Goal: Complete application form

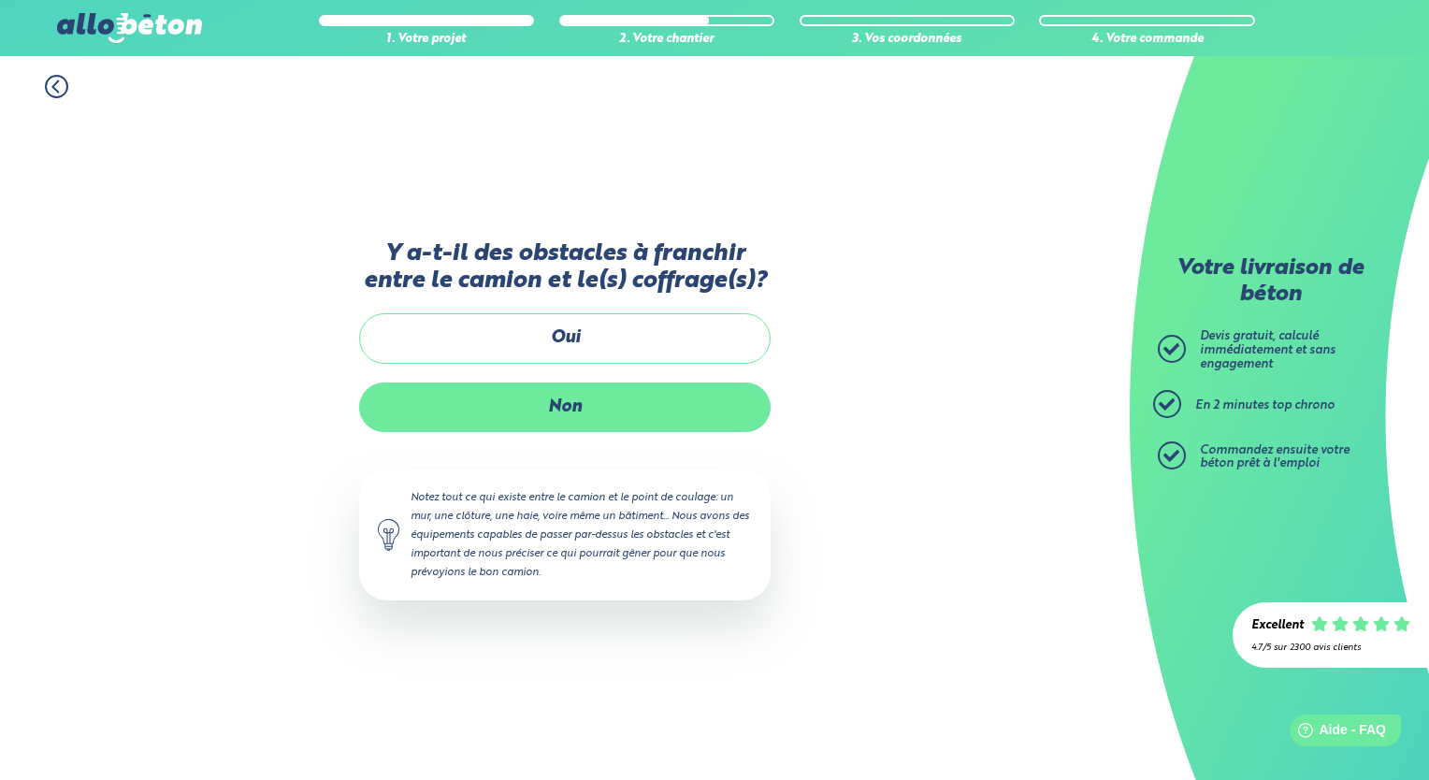
click at [634, 398] on label "Non" at bounding box center [565, 408] width 412 height 50
click at [0, 0] on input "Non" at bounding box center [0, 0] width 0 height 0
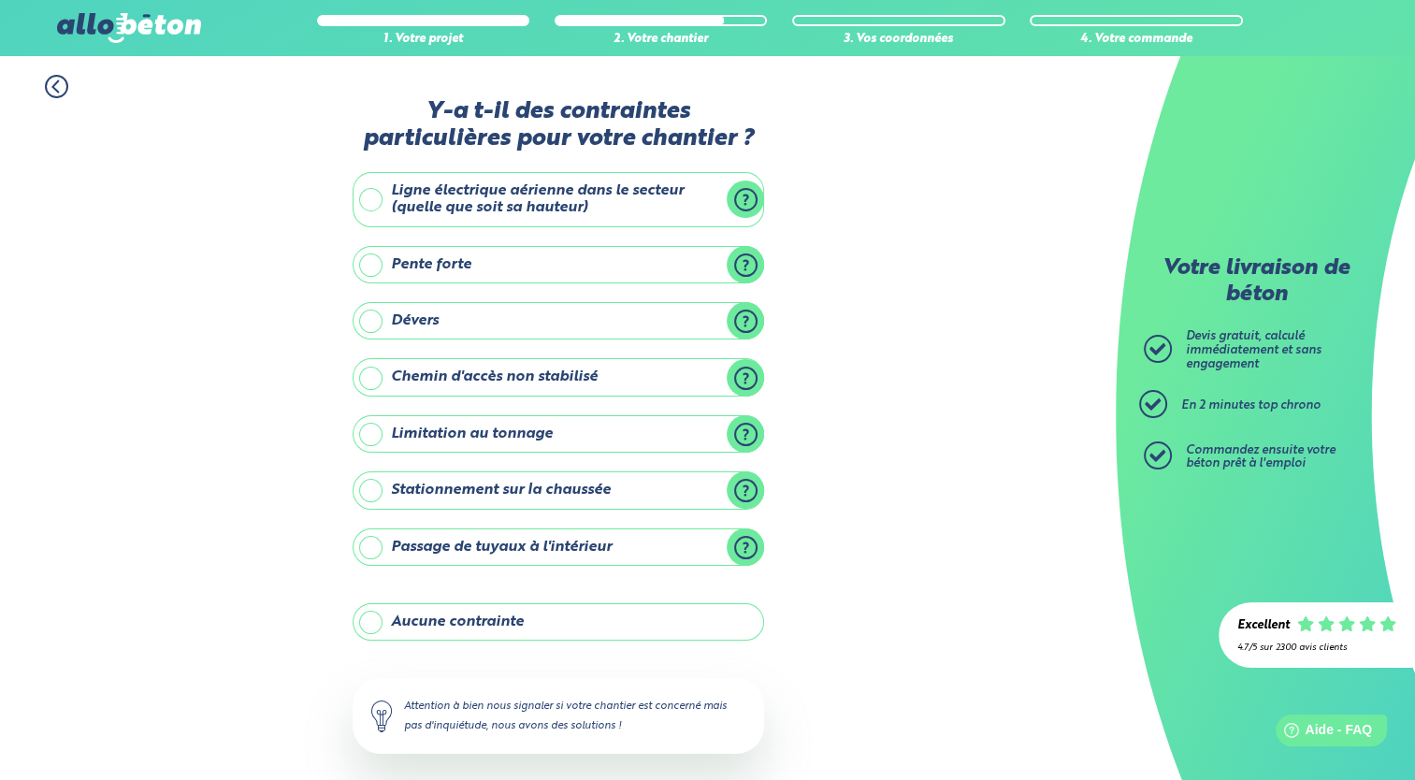
click at [601, 191] on label "Ligne électrique aérienne dans le secteur (quelle que soit sa hauteur)" at bounding box center [559, 199] width 412 height 55
click at [0, 0] on input "Ligne électrique aérienne dans le secteur (quelle que soit sa hauteur)" at bounding box center [0, 0] width 0 height 0
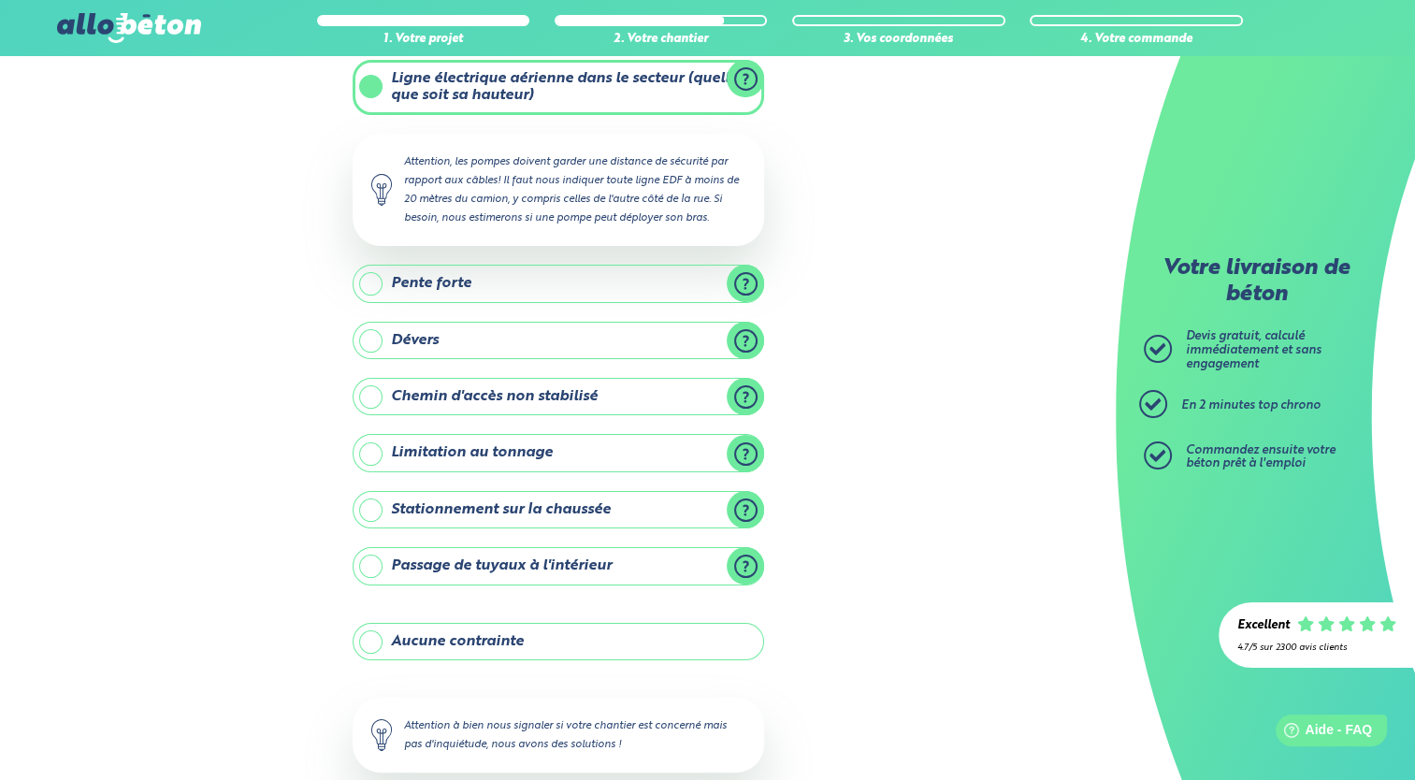
scroll to position [214, 0]
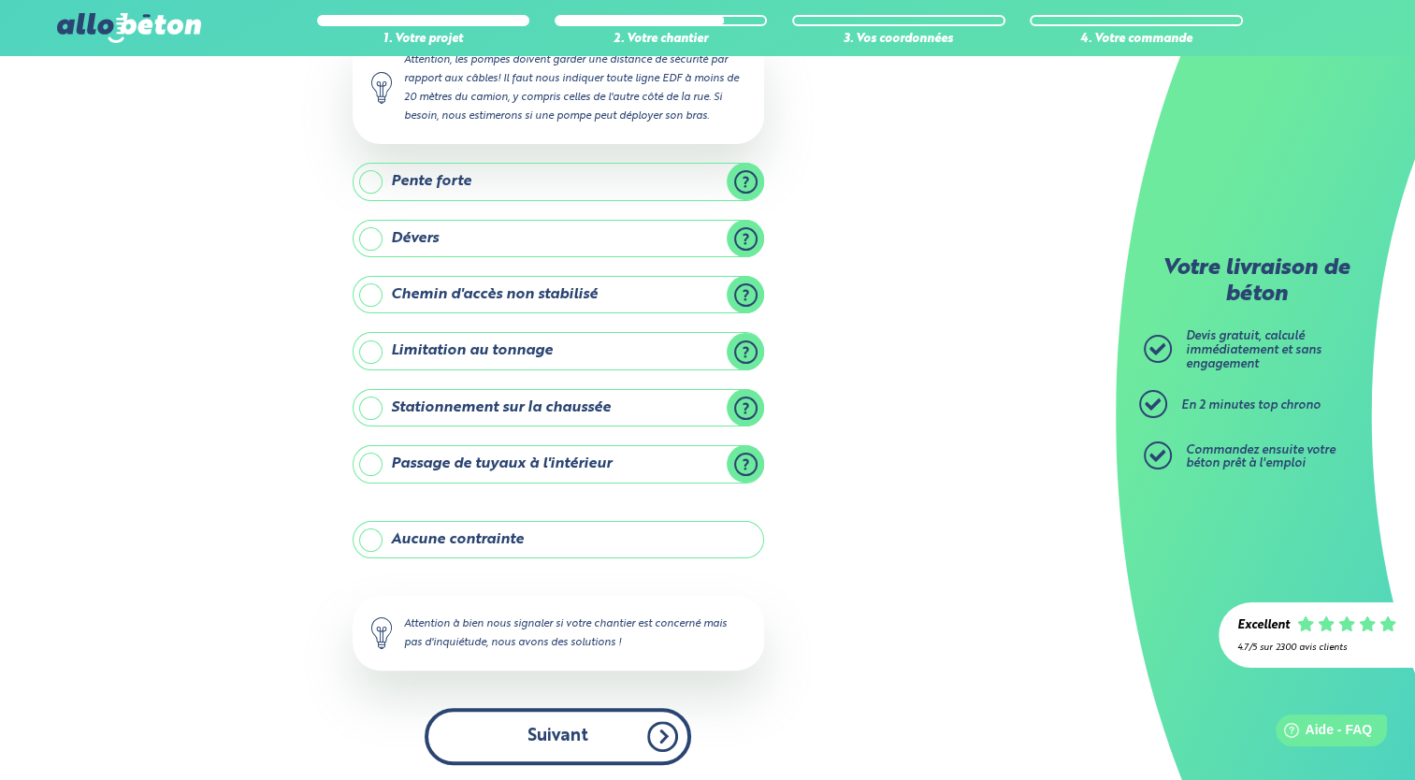
click at [518, 739] on button "Suivant" at bounding box center [558, 736] width 267 height 57
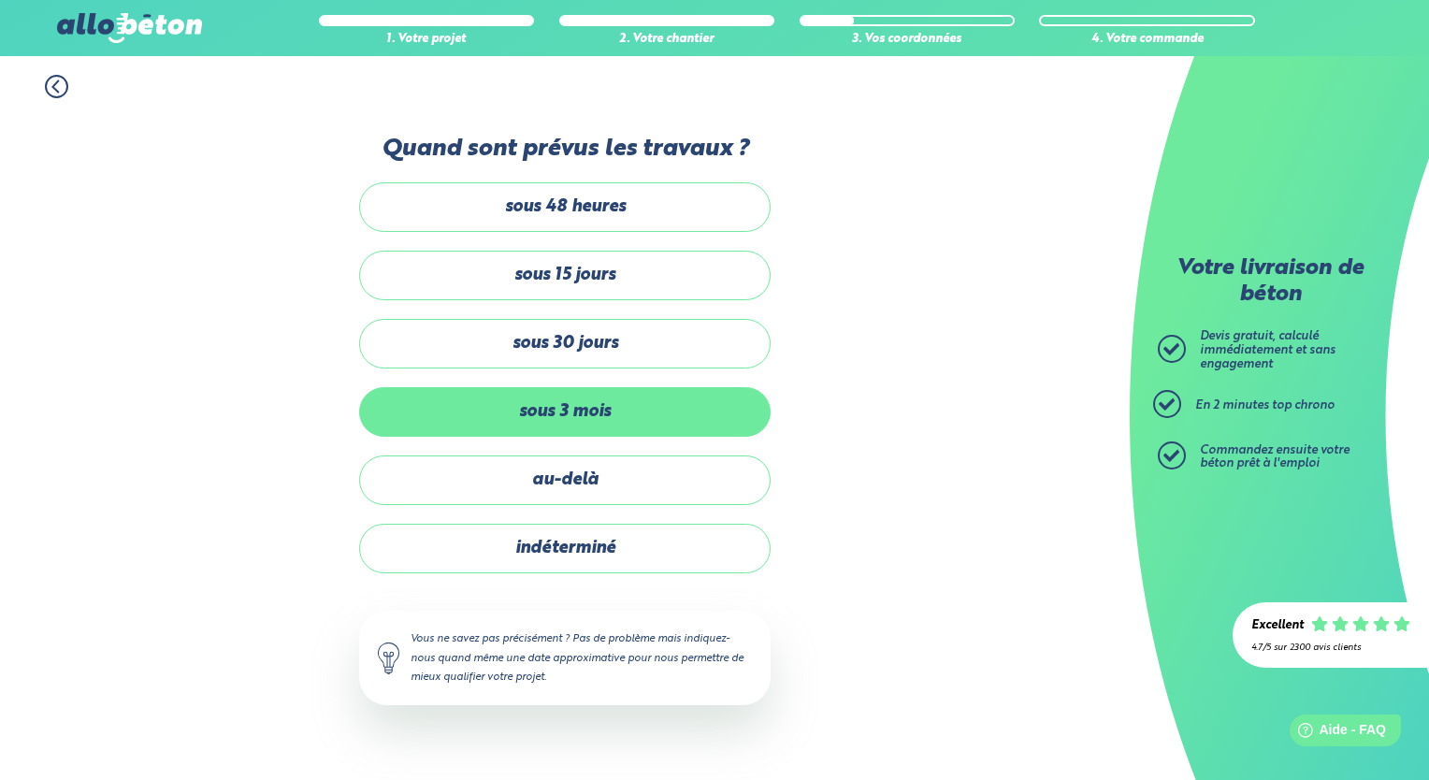
click at [610, 427] on label "sous 3 mois" at bounding box center [565, 412] width 412 height 50
click at [0, 0] on input "sous 3 mois" at bounding box center [0, 0] width 0 height 0
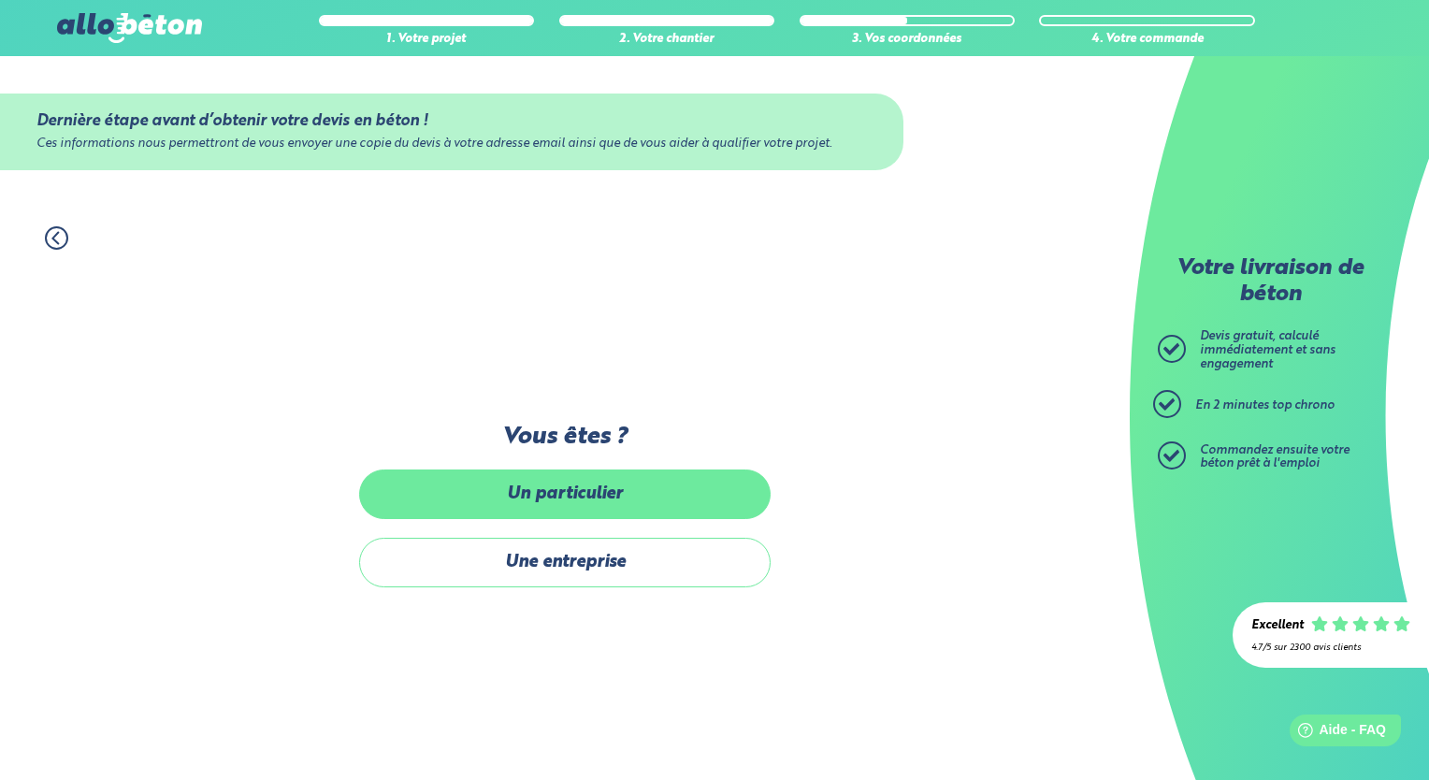
click at [613, 506] on label "Un particulier" at bounding box center [565, 495] width 412 height 50
click at [0, 0] on input "Un particulier" at bounding box center [0, 0] width 0 height 0
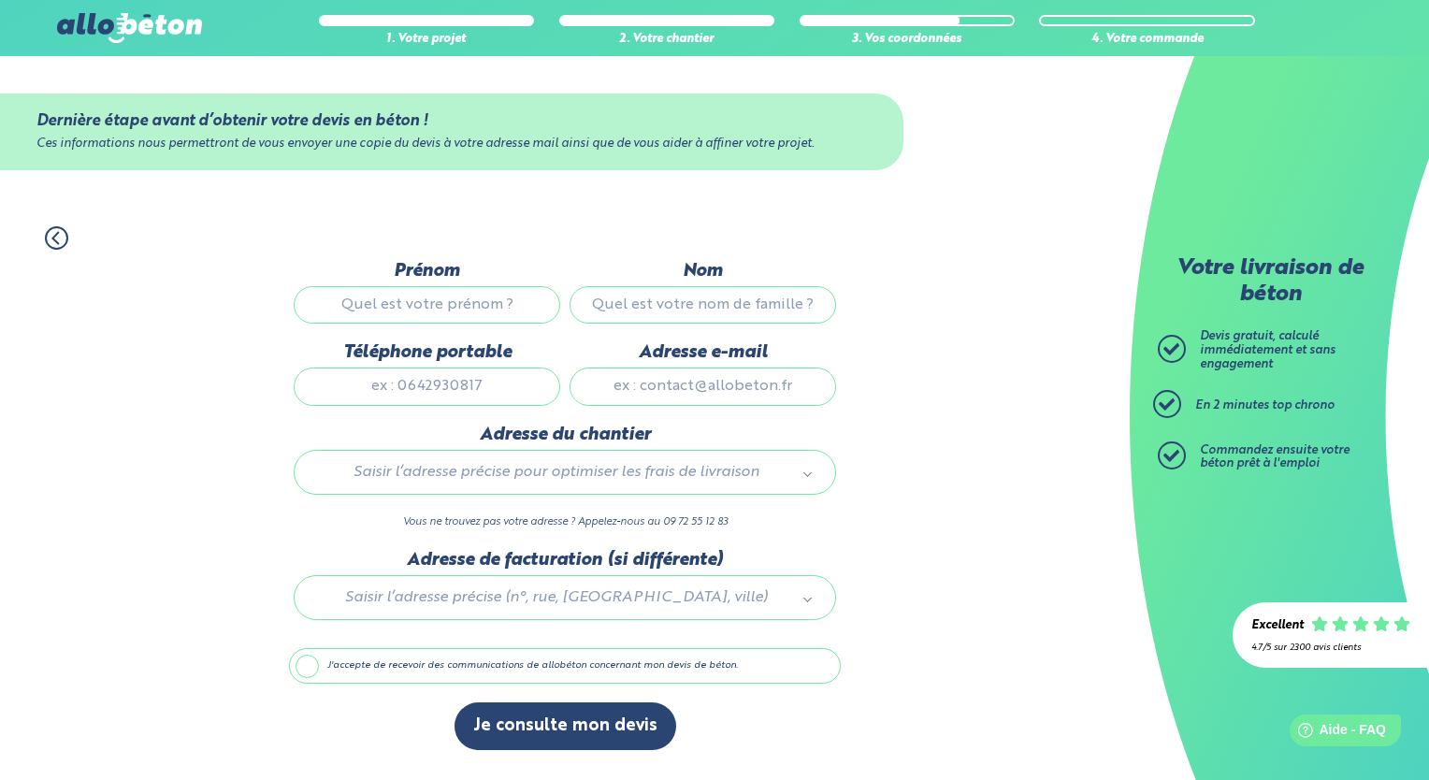
click at [472, 311] on input "Prénom" at bounding box center [427, 304] width 267 height 37
type input "robs"
click at [713, 307] on input "Nom" at bounding box center [703, 304] width 267 height 37
type input "nuts"
click at [516, 374] on input "Téléphone portable" at bounding box center [427, 386] width 267 height 37
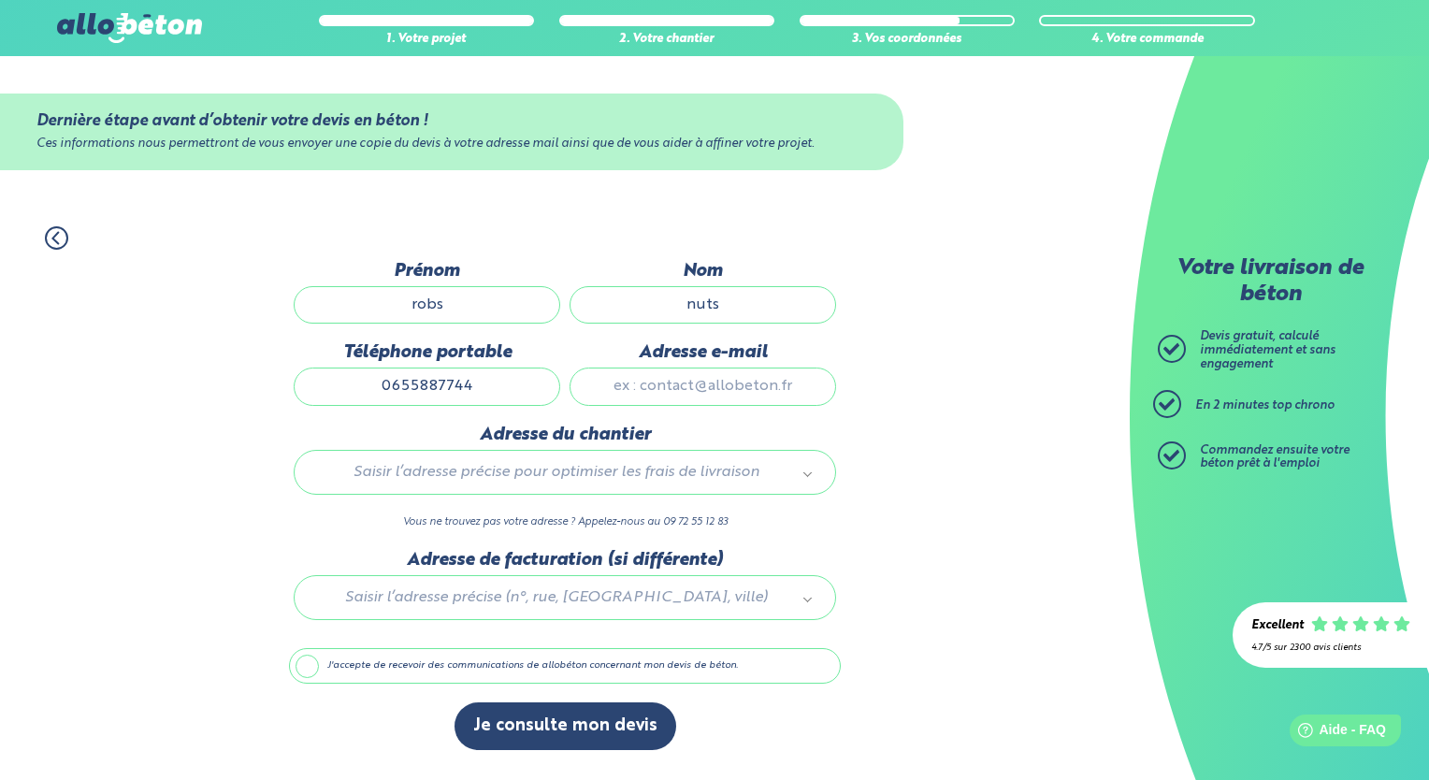
type input "0655887744"
click at [627, 386] on input "Adresse e-mail" at bounding box center [703, 386] width 267 height 37
type input "sdfsdf@aol.fr"
click at [570, 456] on div "Saisir l’adresse précise pour optimiser les frais de livraison" at bounding box center [565, 472] width 542 height 45
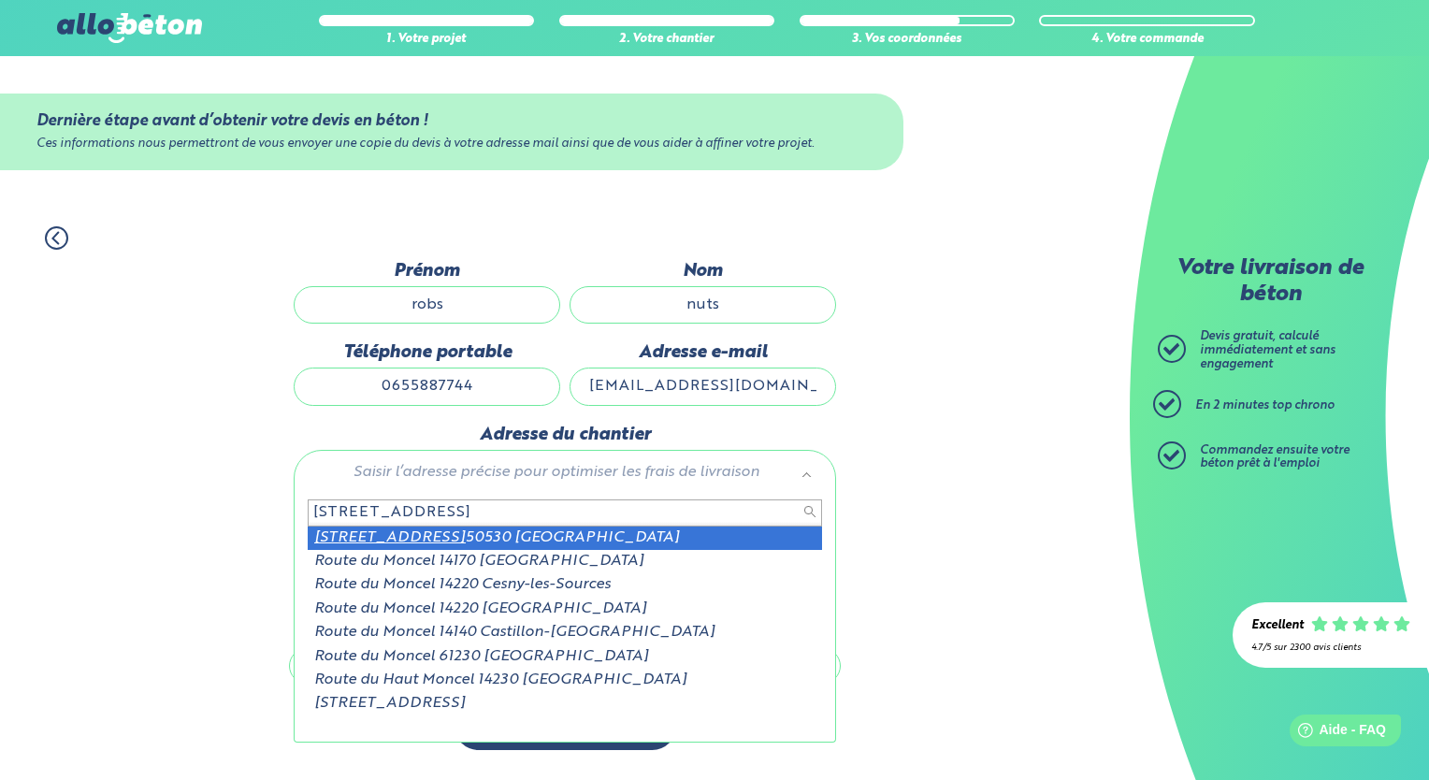
type input "19 route du moncel"
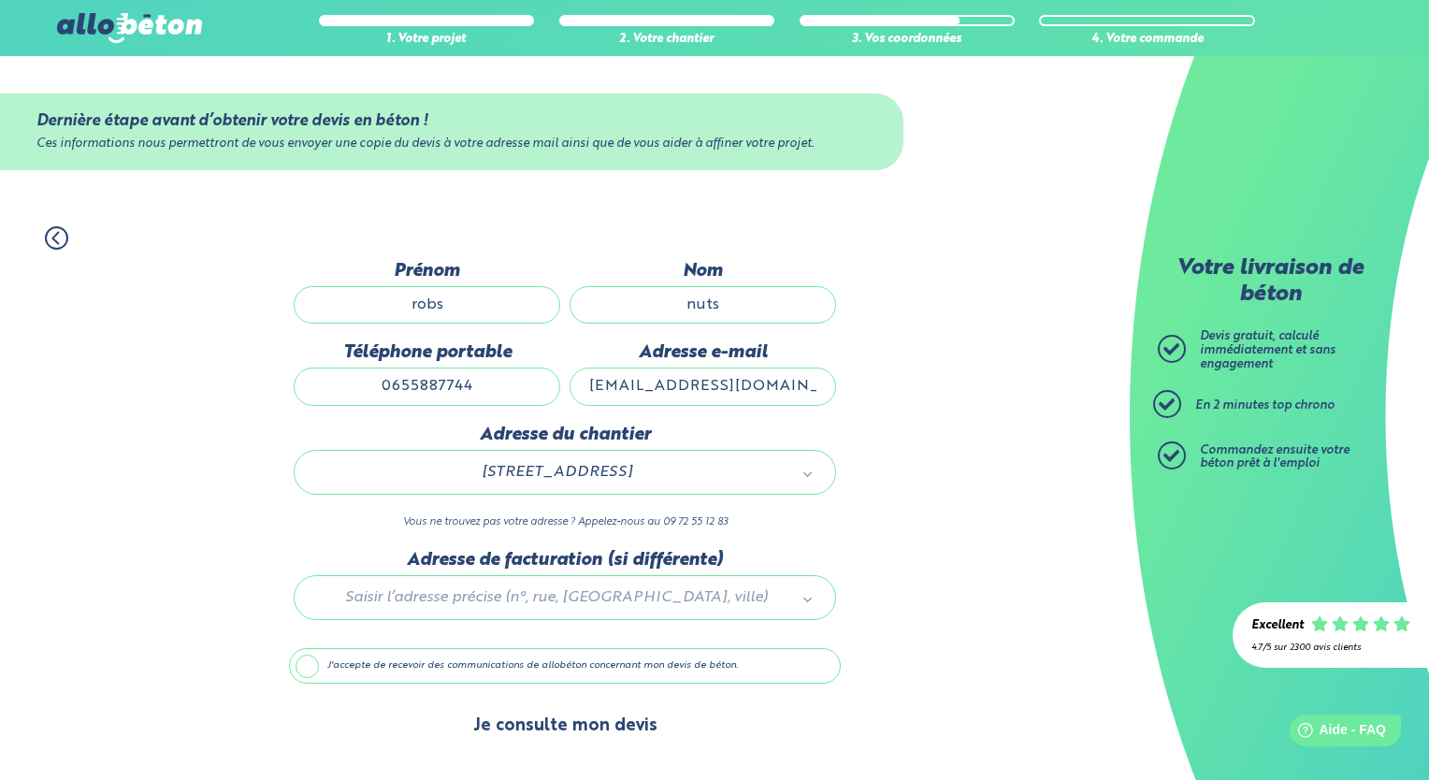
click at [549, 739] on button "Je consulte mon devis" at bounding box center [566, 726] width 222 height 48
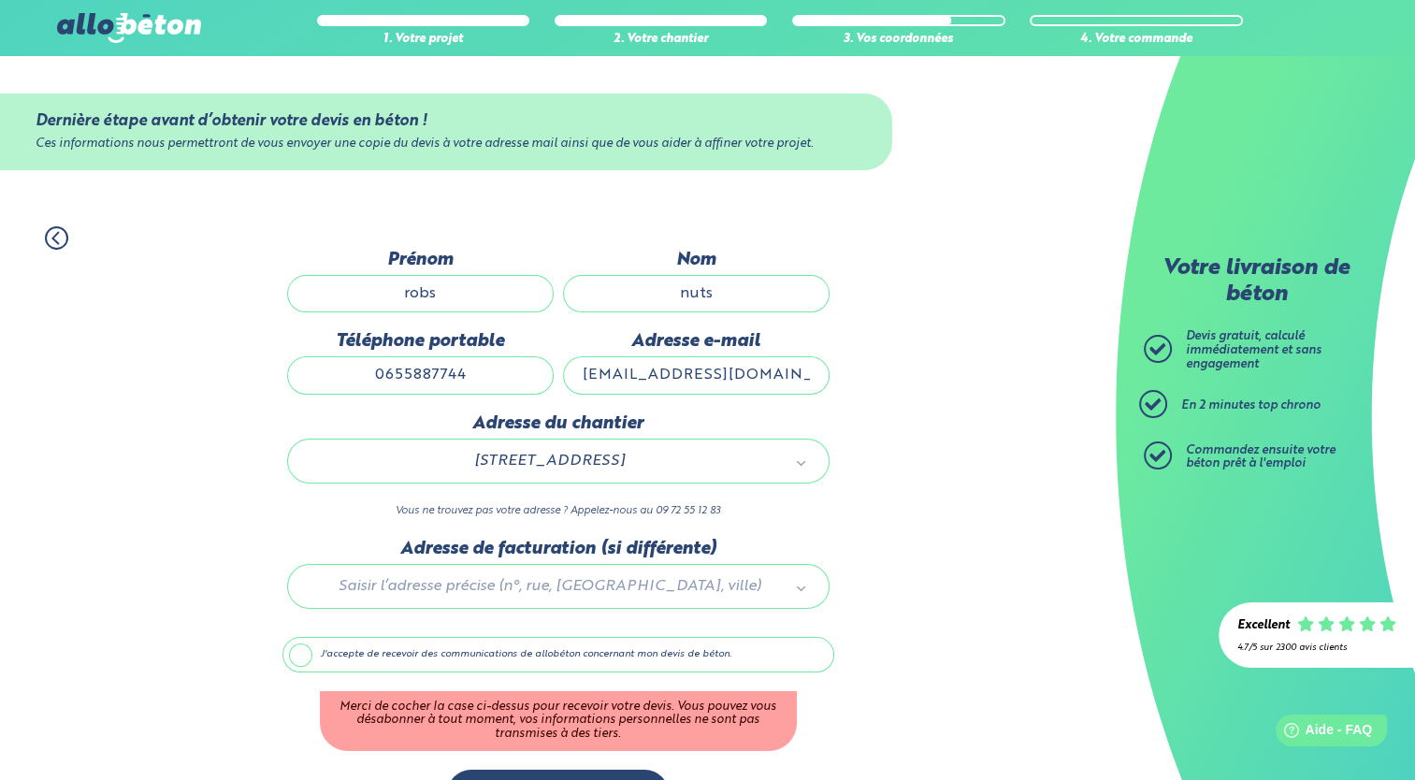
click at [324, 655] on label "J'accepte de recevoir des communications de allobéton concernant mon devis de b…" at bounding box center [558, 655] width 552 height 36
click at [0, 0] on input "J'accepte de recevoir des communications de allobéton concernant mon devis de b…" at bounding box center [0, 0] width 0 height 0
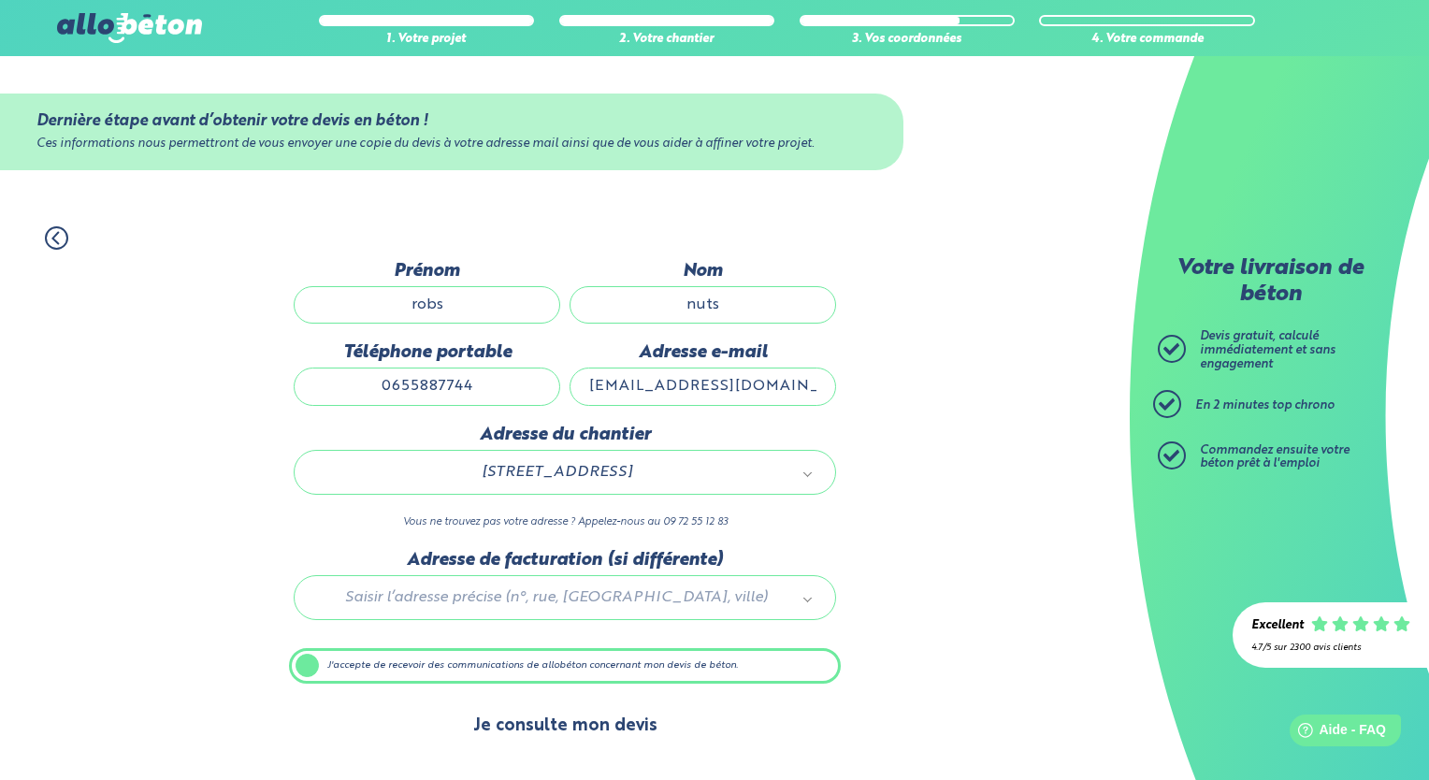
click at [534, 716] on button "Je consulte mon devis" at bounding box center [566, 726] width 222 height 48
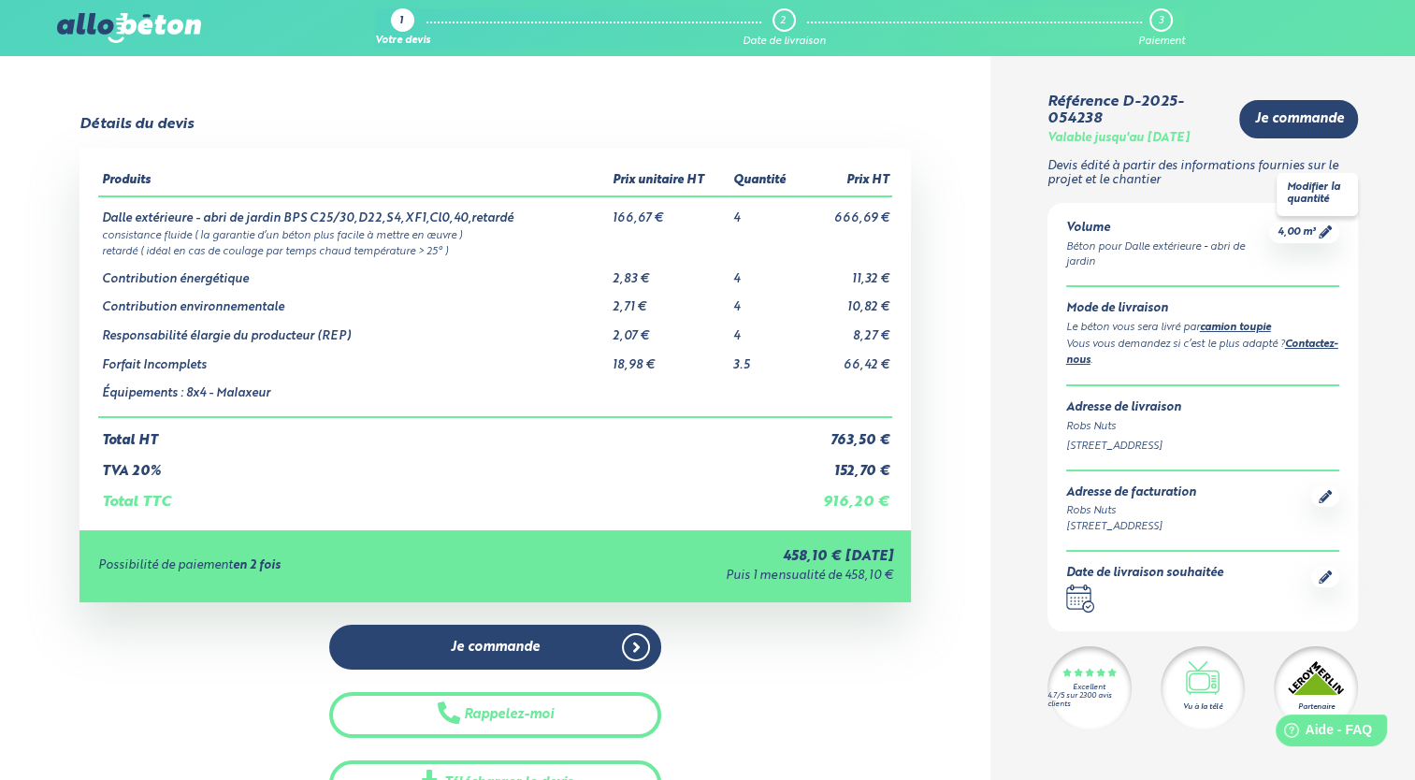
click at [1305, 236] on span "4,00 m³" at bounding box center [1296, 232] width 38 height 14
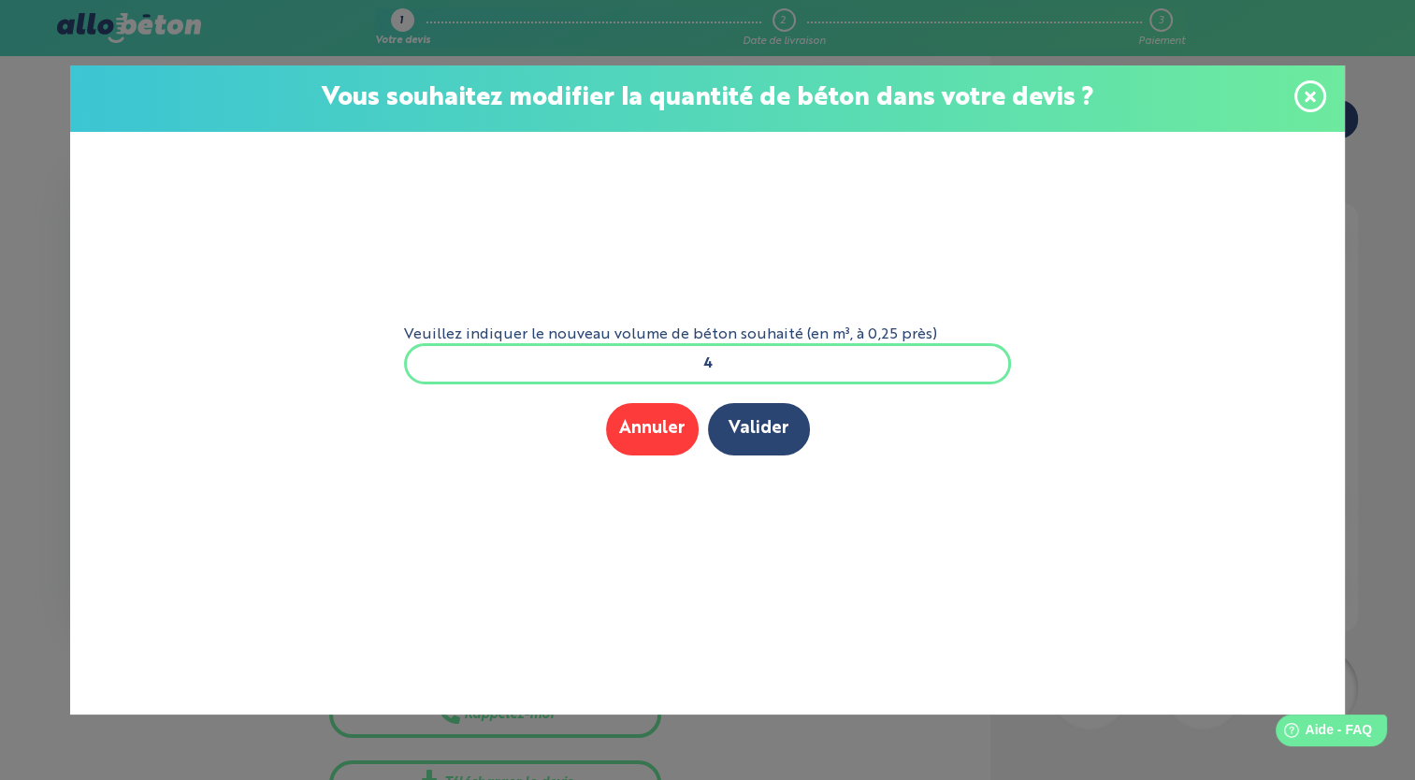
scroll to position [2, 0]
drag, startPoint x: 745, startPoint y: 369, endPoint x: 645, endPoint y: 374, distance: 100.2
click at [645, 374] on input "4" at bounding box center [708, 363] width 608 height 41
type input "7"
click at [789, 436] on button "Valider" at bounding box center [759, 428] width 102 height 51
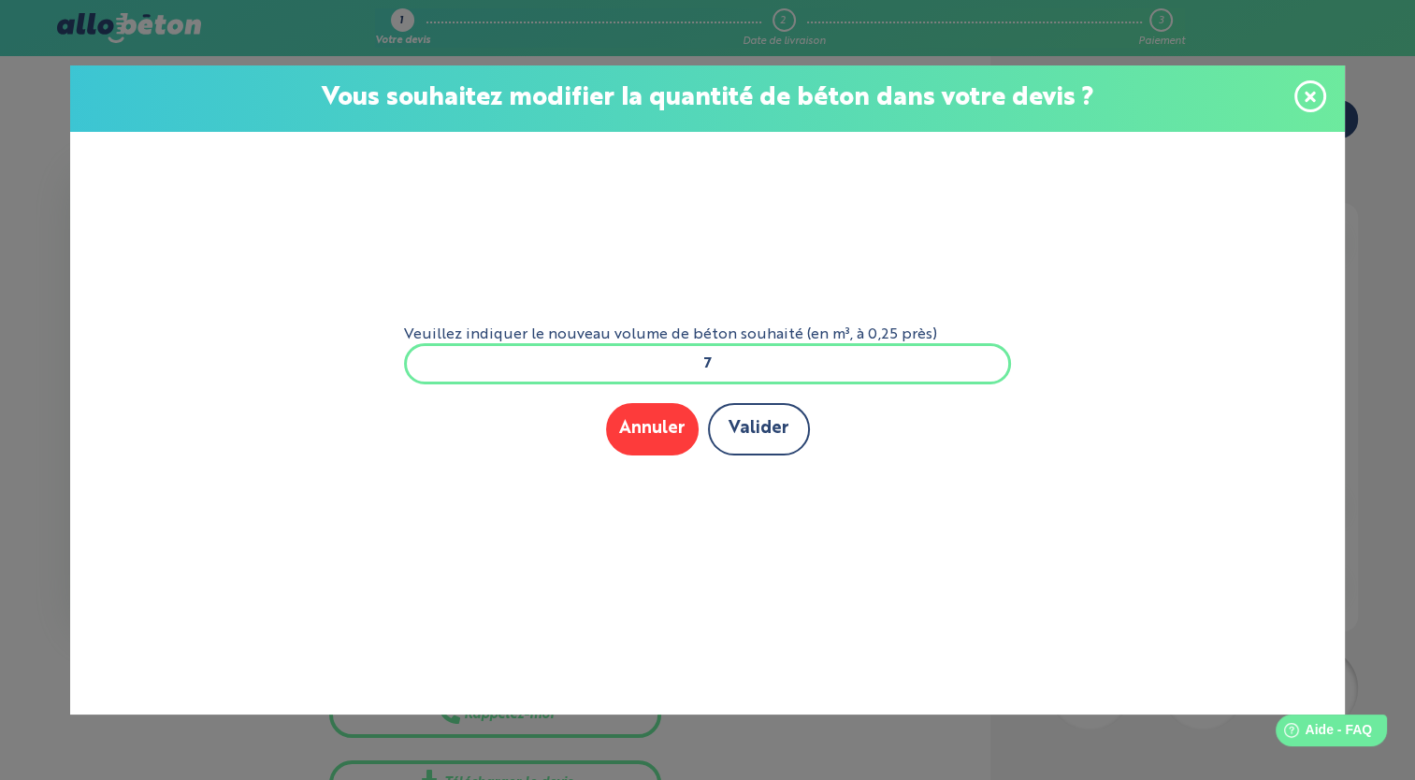
scroll to position [0, 0]
